Goal: Transaction & Acquisition: Subscribe to service/newsletter

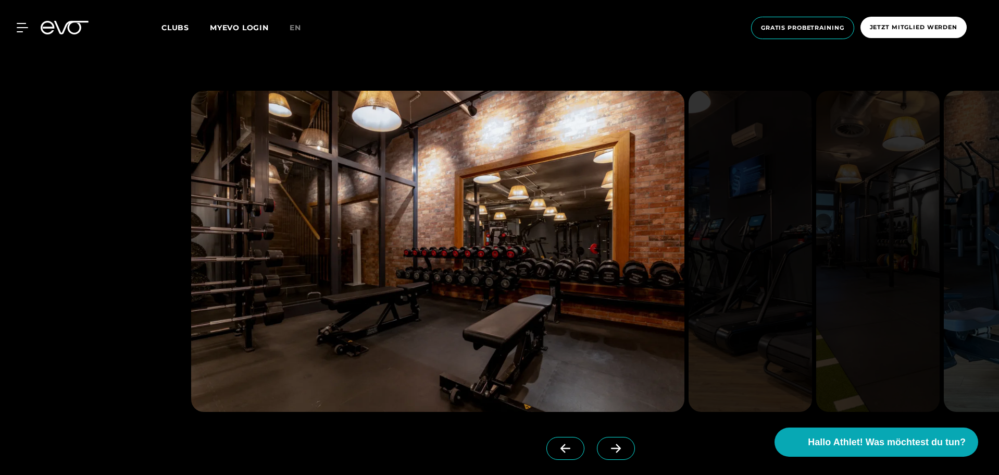
scroll to position [1042, 0]
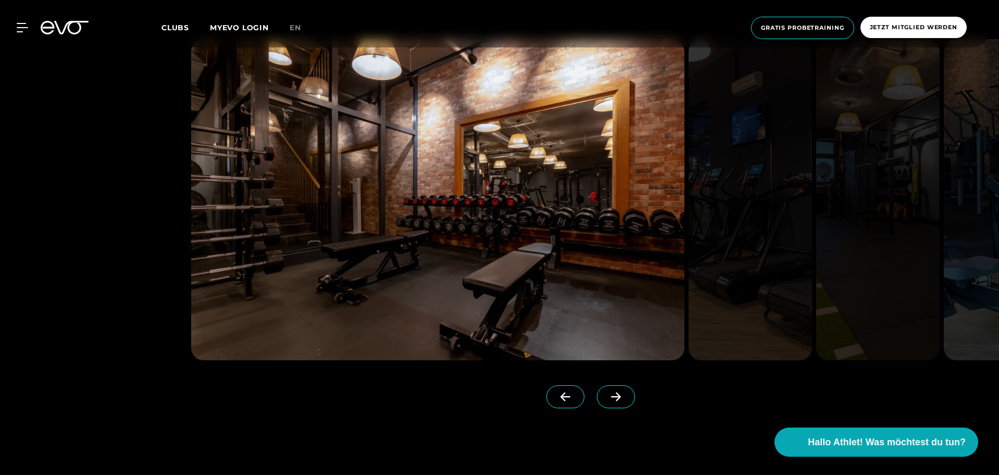
click at [758, 229] on img at bounding box center [750, 199] width 123 height 321
click at [613, 398] on span at bounding box center [616, 396] width 38 height 23
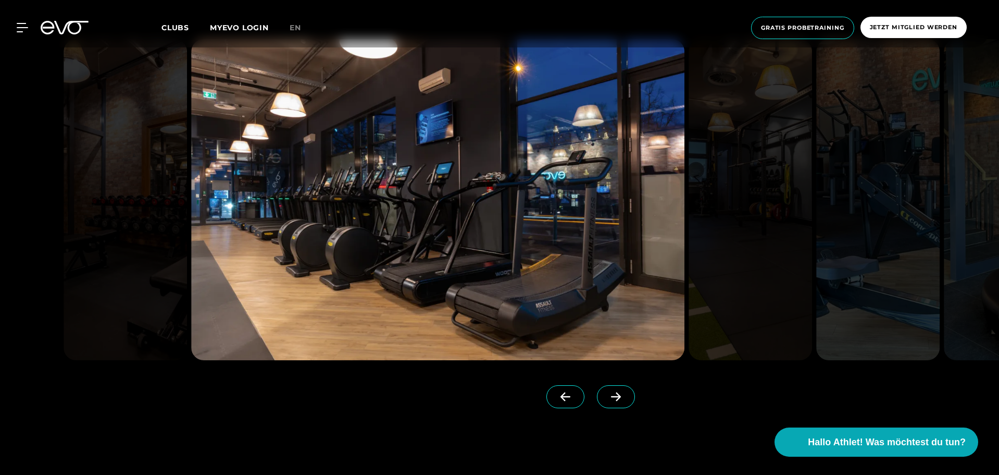
click at [613, 398] on span at bounding box center [616, 396] width 38 height 23
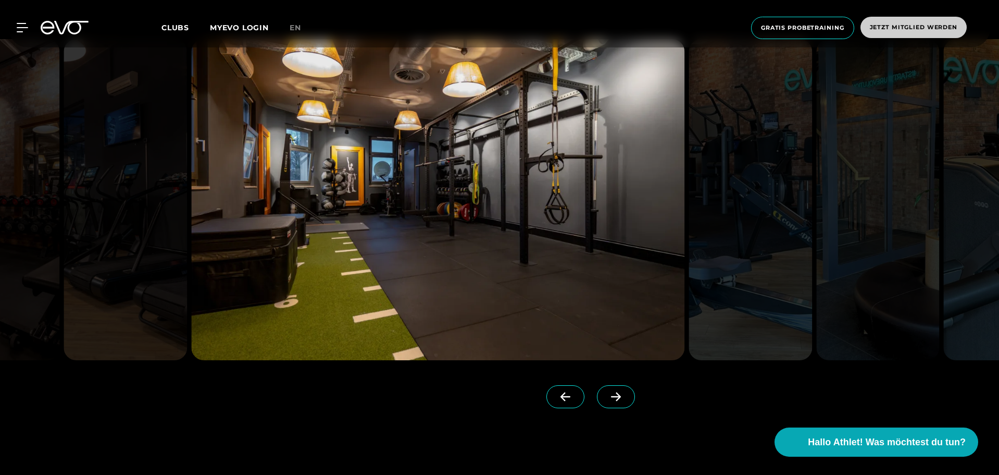
click at [914, 20] on span "Jetzt Mitglied werden" at bounding box center [914, 27] width 106 height 21
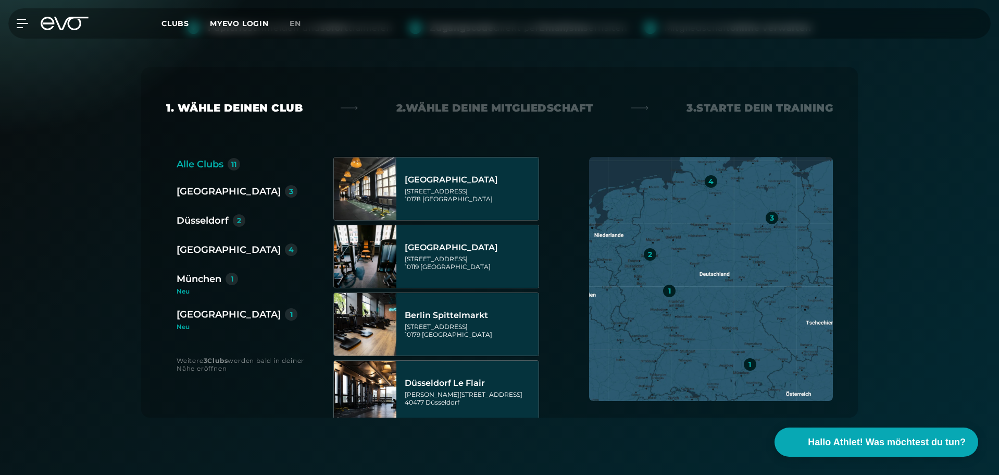
scroll to position [156, 0]
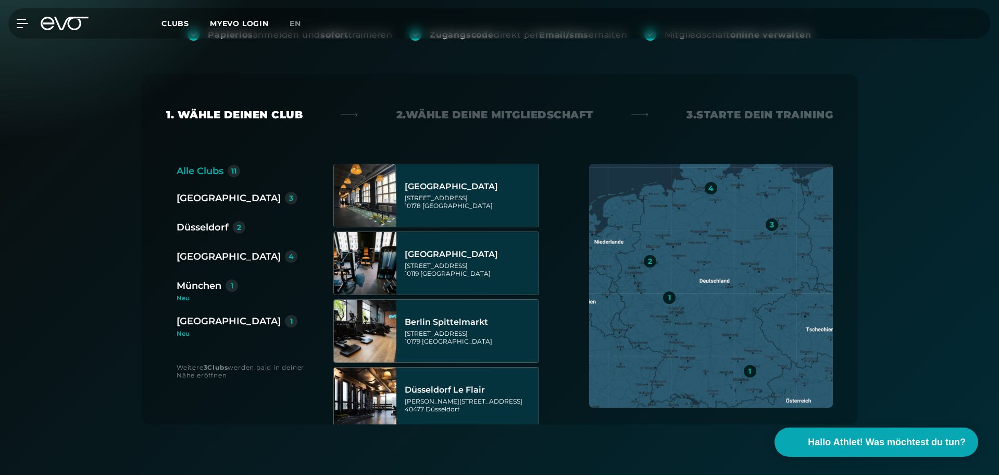
click at [707, 189] on div "4" at bounding box center [711, 188] width 13 height 13
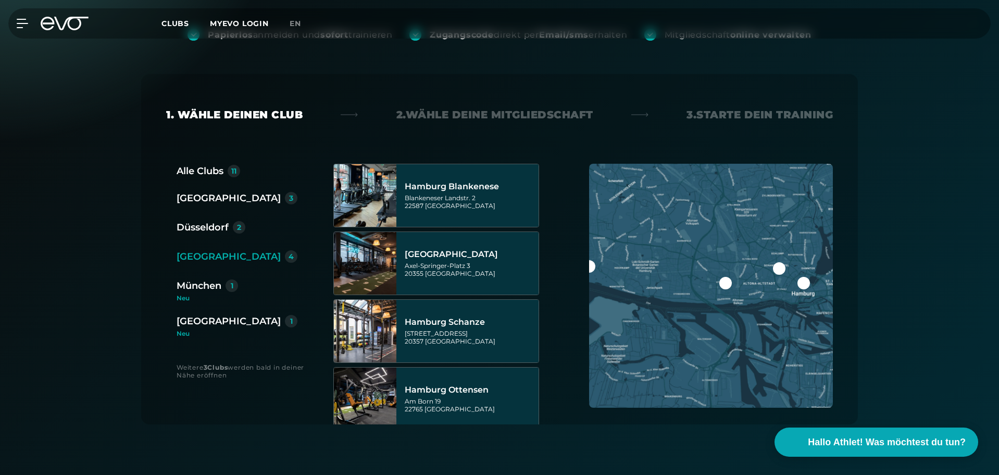
click at [591, 268] on div at bounding box center [589, 266] width 13 height 13
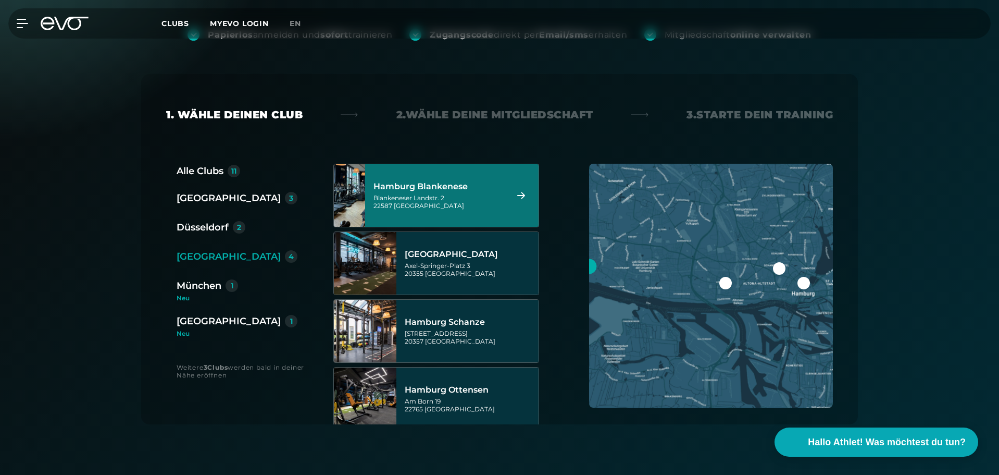
click at [442, 195] on div "Blankeneser Landstr. 2 22587 [GEOGRAPHIC_DATA]" at bounding box center [439, 202] width 131 height 16
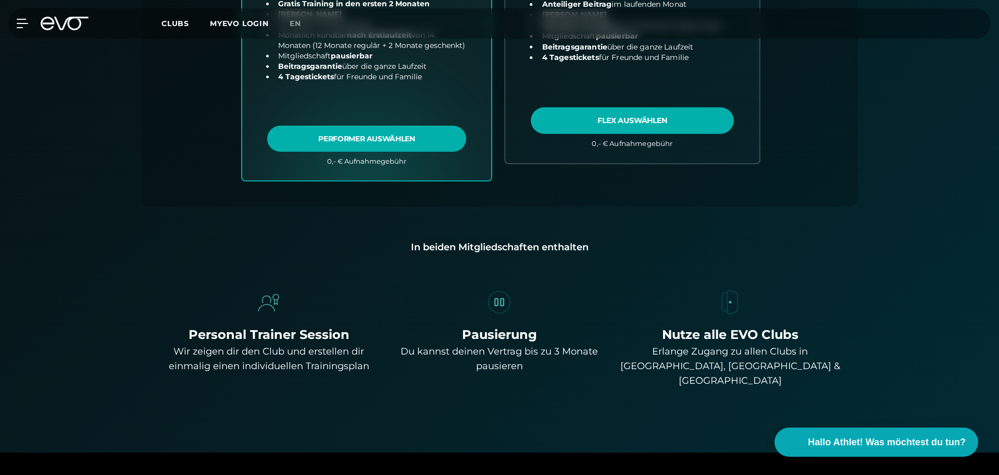
scroll to position [282, 0]
